Goal: Task Accomplishment & Management: Use online tool/utility

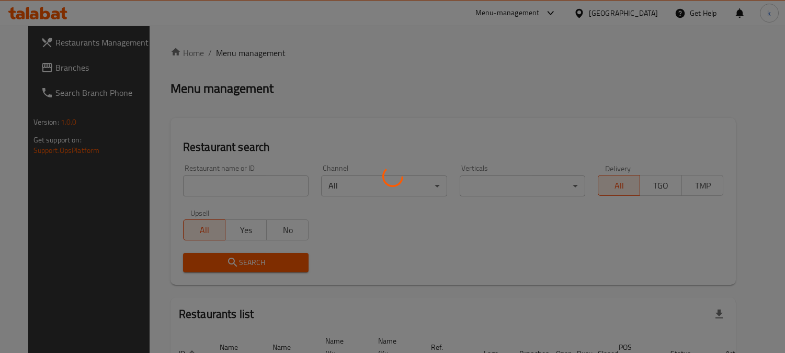
scroll to position [64, 0]
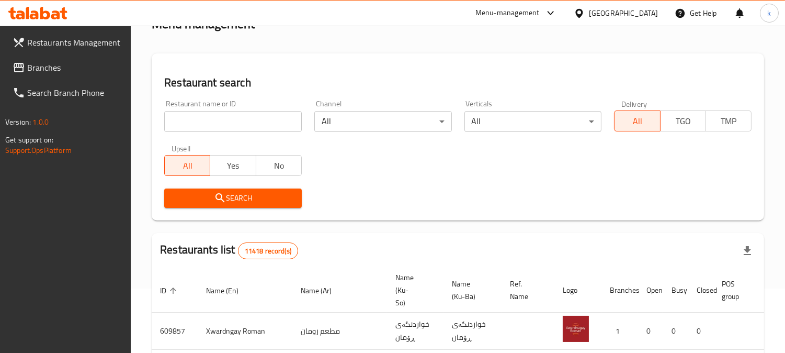
click at [204, 117] on input "search" at bounding box center [233, 121] width 138 height 21
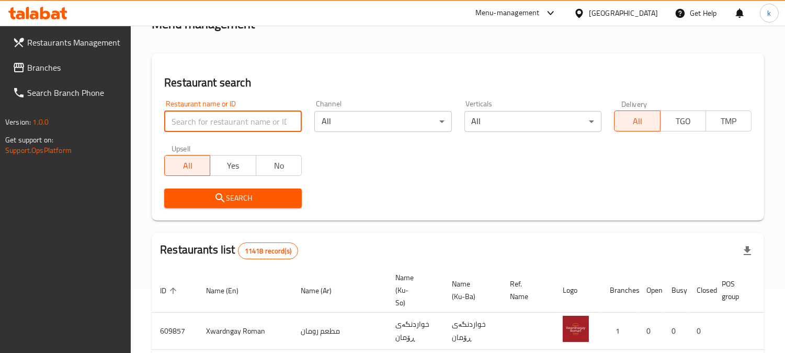
paste input "[PERSON_NAME]"
type input "[PERSON_NAME]"
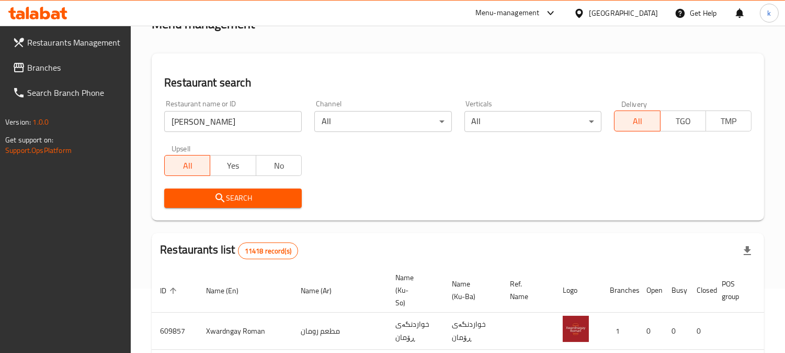
click at [207, 192] on span "Search" at bounding box center [233, 197] width 121 height 13
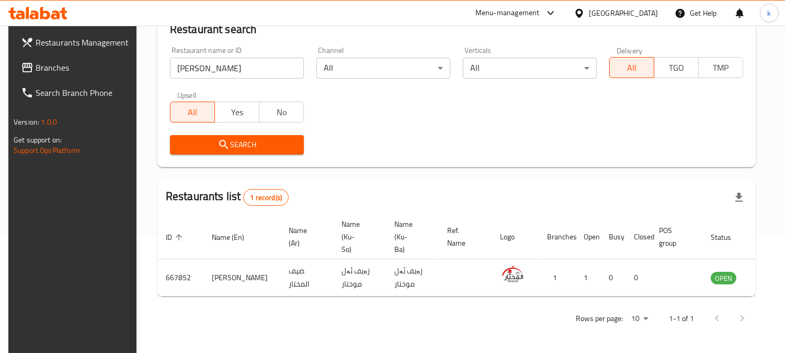
scroll to position [118, 0]
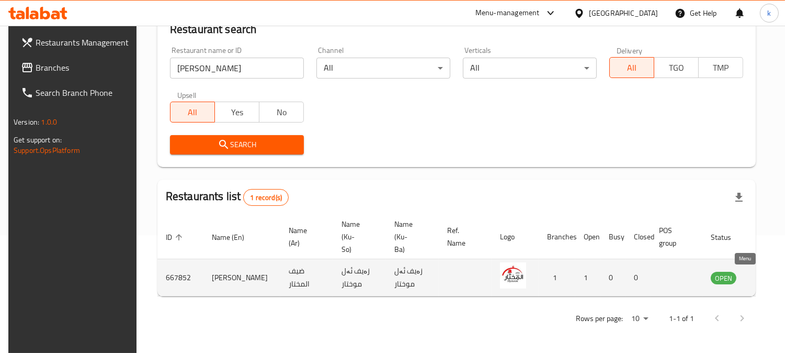
click at [766, 277] on link "enhanced table" at bounding box center [775, 277] width 19 height 13
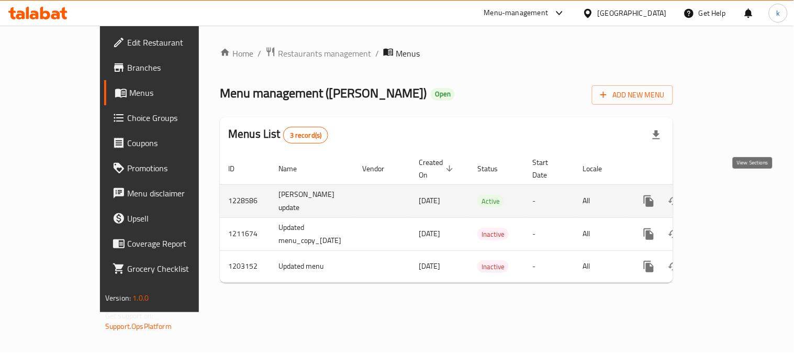
click at [730, 195] on icon "enhanced table" at bounding box center [724, 201] width 13 height 13
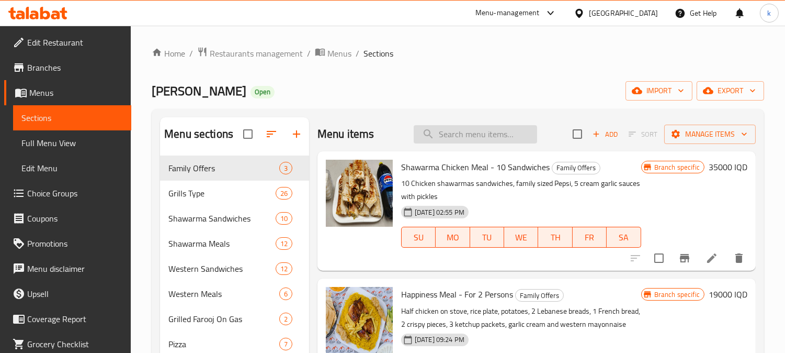
drag, startPoint x: 462, startPoint y: 127, endPoint x: 531, endPoint y: 155, distance: 74.1
click at [463, 127] on input "search" at bounding box center [475, 134] width 123 height 18
paste input "Chicken Pizza"
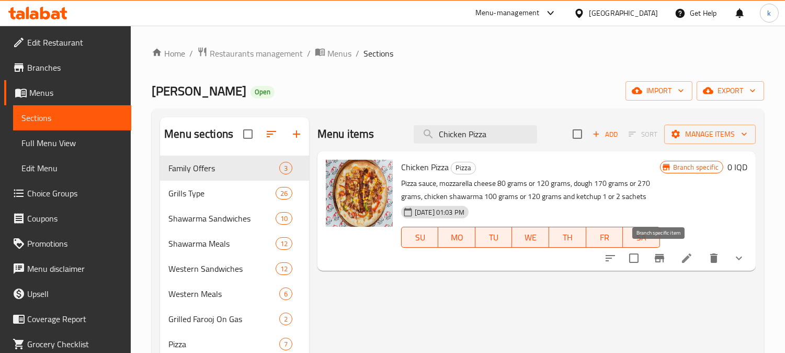
type input "Chicken Pizza"
click at [662, 262] on icon "Branch-specific-item" at bounding box center [659, 258] width 13 height 13
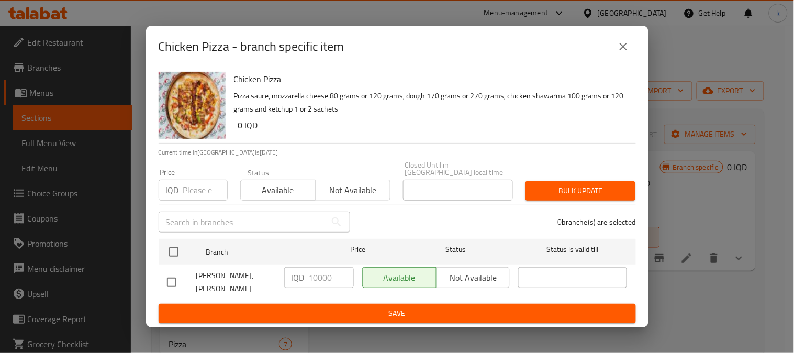
click at [685, 280] on div "Chicken Pizza - branch specific item Chicken Pizza Pizza sauce, mozzarella chee…" at bounding box center [397, 176] width 794 height 353
click at [620, 53] on icon "close" at bounding box center [623, 46] width 13 height 13
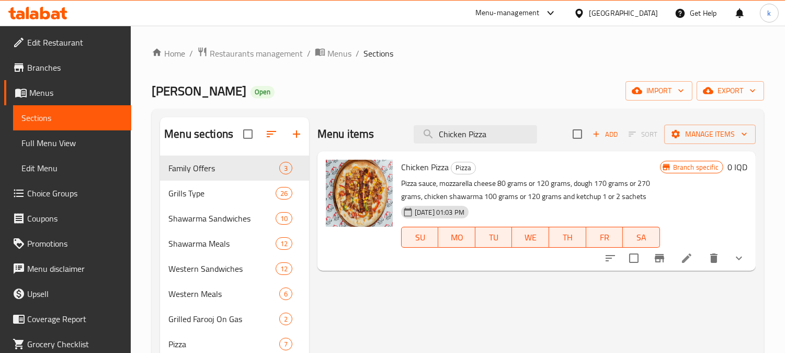
click at [694, 253] on li at bounding box center [686, 257] width 29 height 19
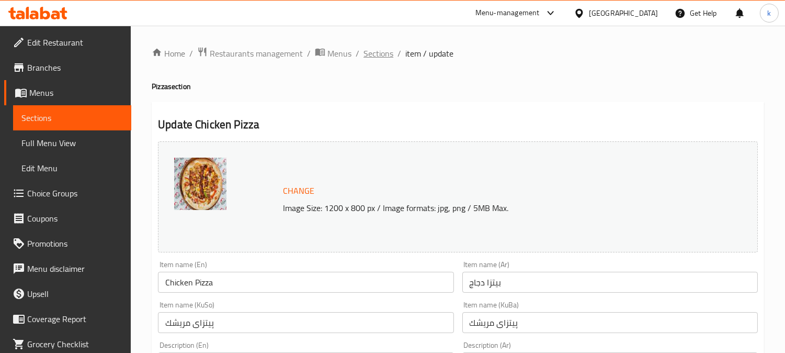
click at [371, 51] on span "Sections" at bounding box center [379, 53] width 30 height 13
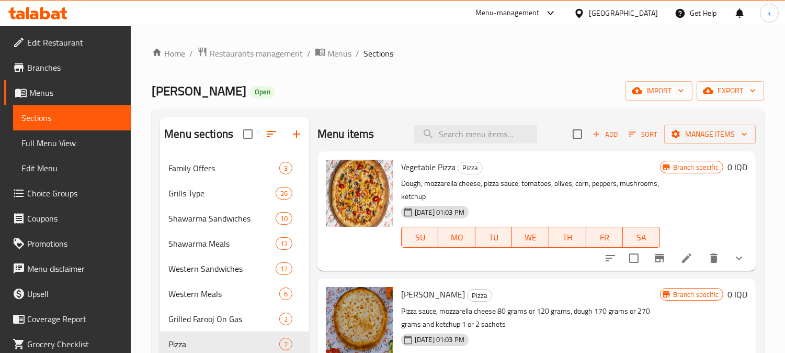
click at [61, 143] on span "Full Menu View" at bounding box center [71, 143] width 101 height 13
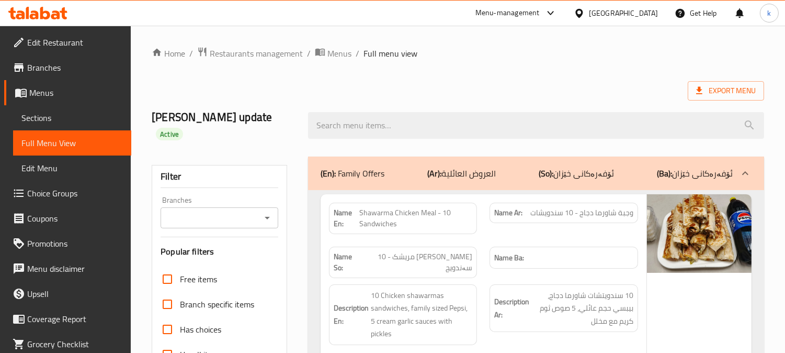
click at [202, 210] on input "Branches" at bounding box center [211, 217] width 94 height 15
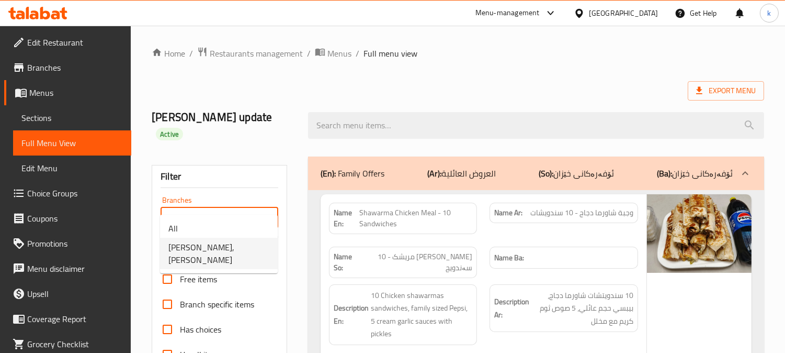
click at [223, 252] on span "[PERSON_NAME], [PERSON_NAME]" at bounding box center [218, 253] width 101 height 25
type input "[PERSON_NAME], [PERSON_NAME]"
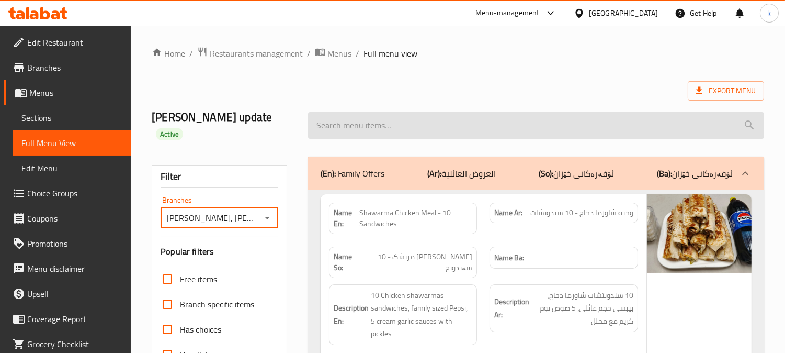
click at [360, 115] on input "search" at bounding box center [536, 125] width 456 height 27
paste input "Chicken Pizza"
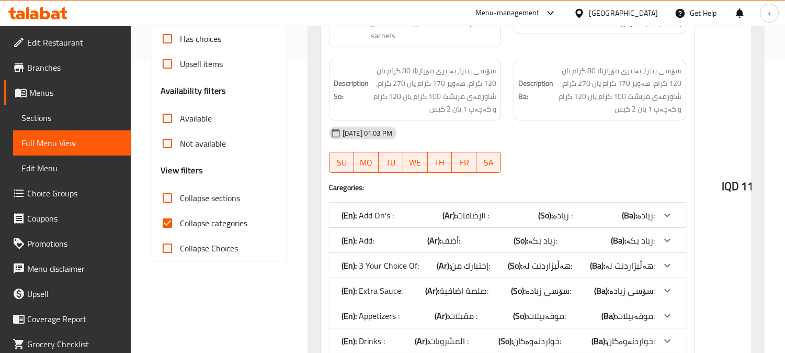
scroll to position [388, 0]
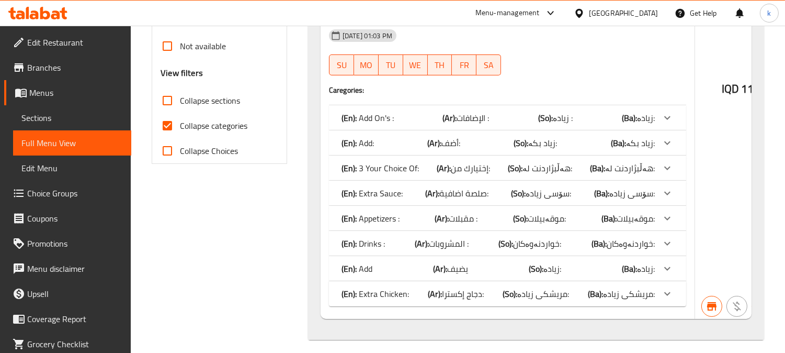
type input "Chicken Pizza"
click at [451, 160] on span "إختيارك من:" at bounding box center [470, 168] width 39 height 16
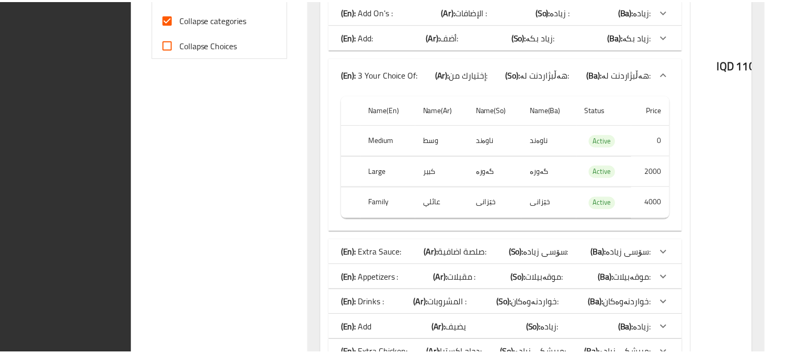
scroll to position [558, 0]
